Goal: Task Accomplishment & Management: Manage account settings

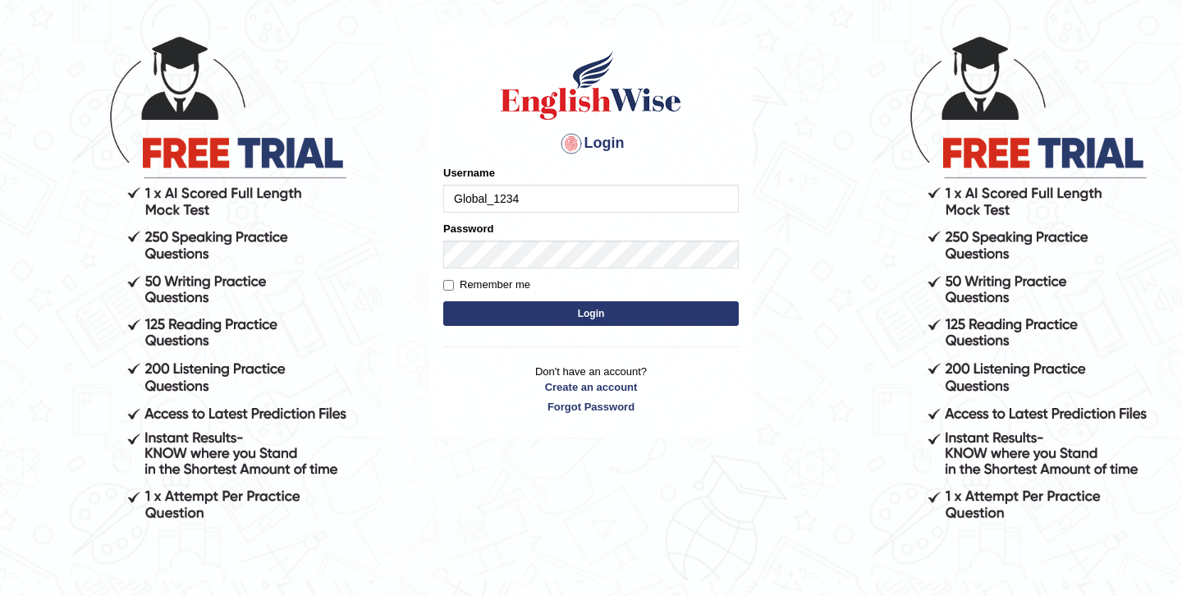
click at [705, 103] on h1 at bounding box center [591, 85] width 296 height 74
